Goal: Find specific page/section: Find specific page/section

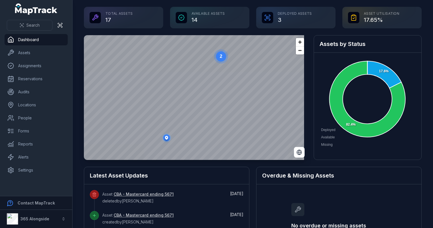
scroll to position [170, 0]
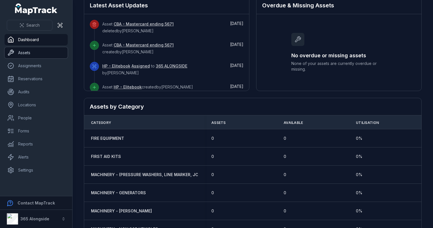
click at [22, 55] on link "Assets" at bounding box center [36, 52] width 63 height 11
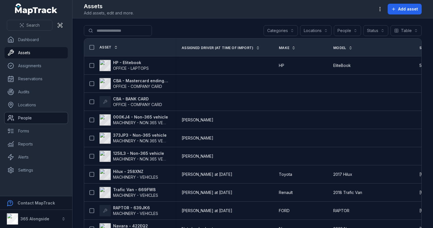
click at [32, 114] on link "People" at bounding box center [36, 117] width 63 height 11
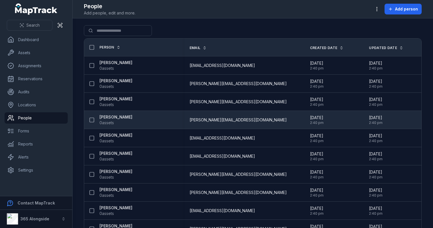
click at [161, 116] on div "[PERSON_NAME] 0 assets" at bounding box center [131, 119] width 90 height 11
click at [114, 116] on strong "[PERSON_NAME]" at bounding box center [115, 117] width 33 height 6
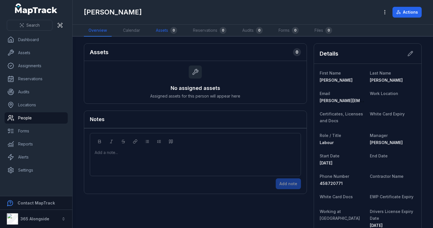
click at [163, 34] on link "Assets 0" at bounding box center [166, 31] width 30 height 12
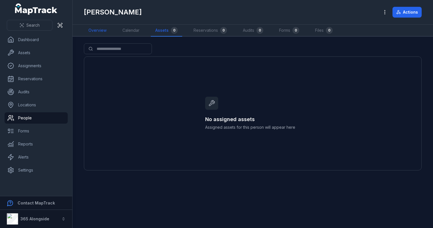
click at [94, 31] on link "Overview" at bounding box center [97, 31] width 27 height 12
